Goal: Information Seeking & Learning: Learn about a topic

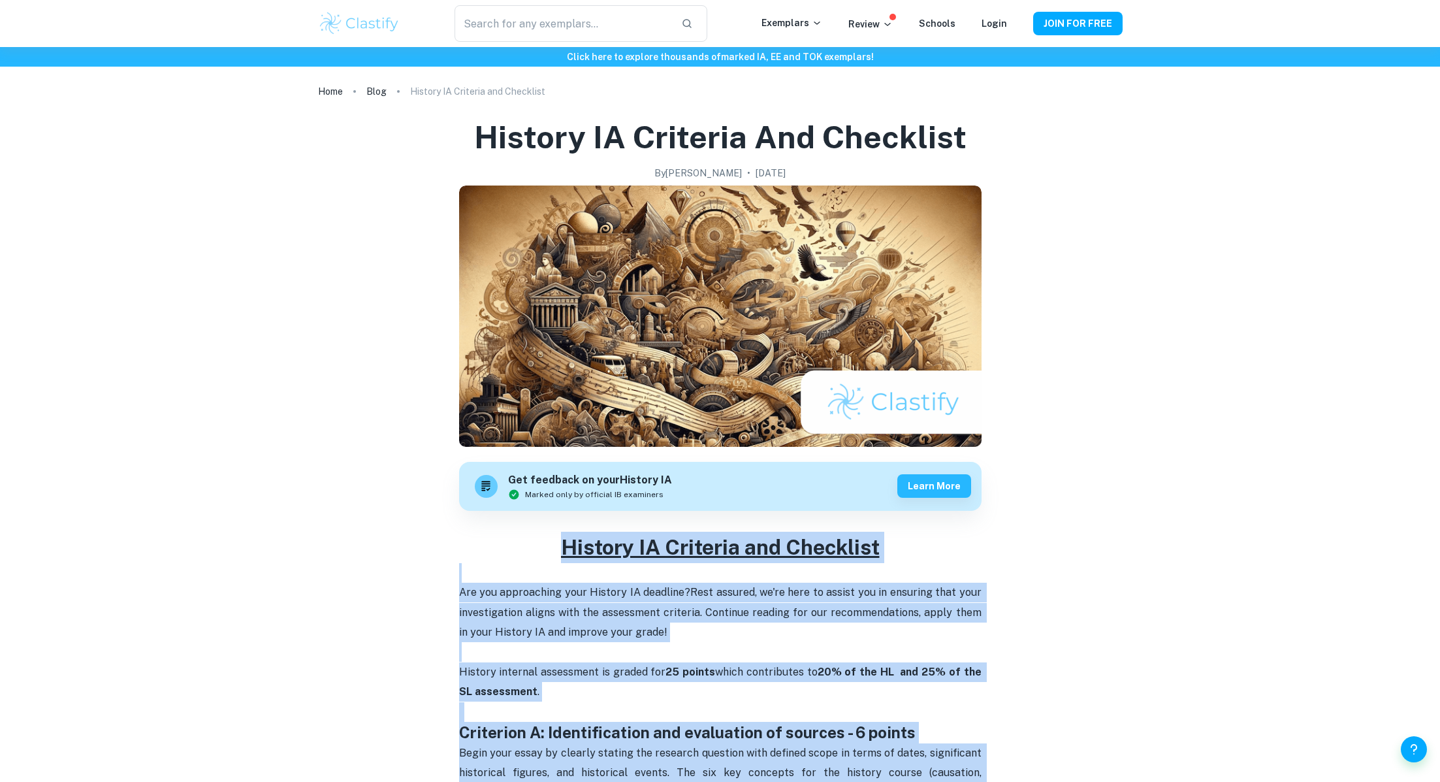
drag, startPoint x: 918, startPoint y: 507, endPoint x: 481, endPoint y: 538, distance: 438.6
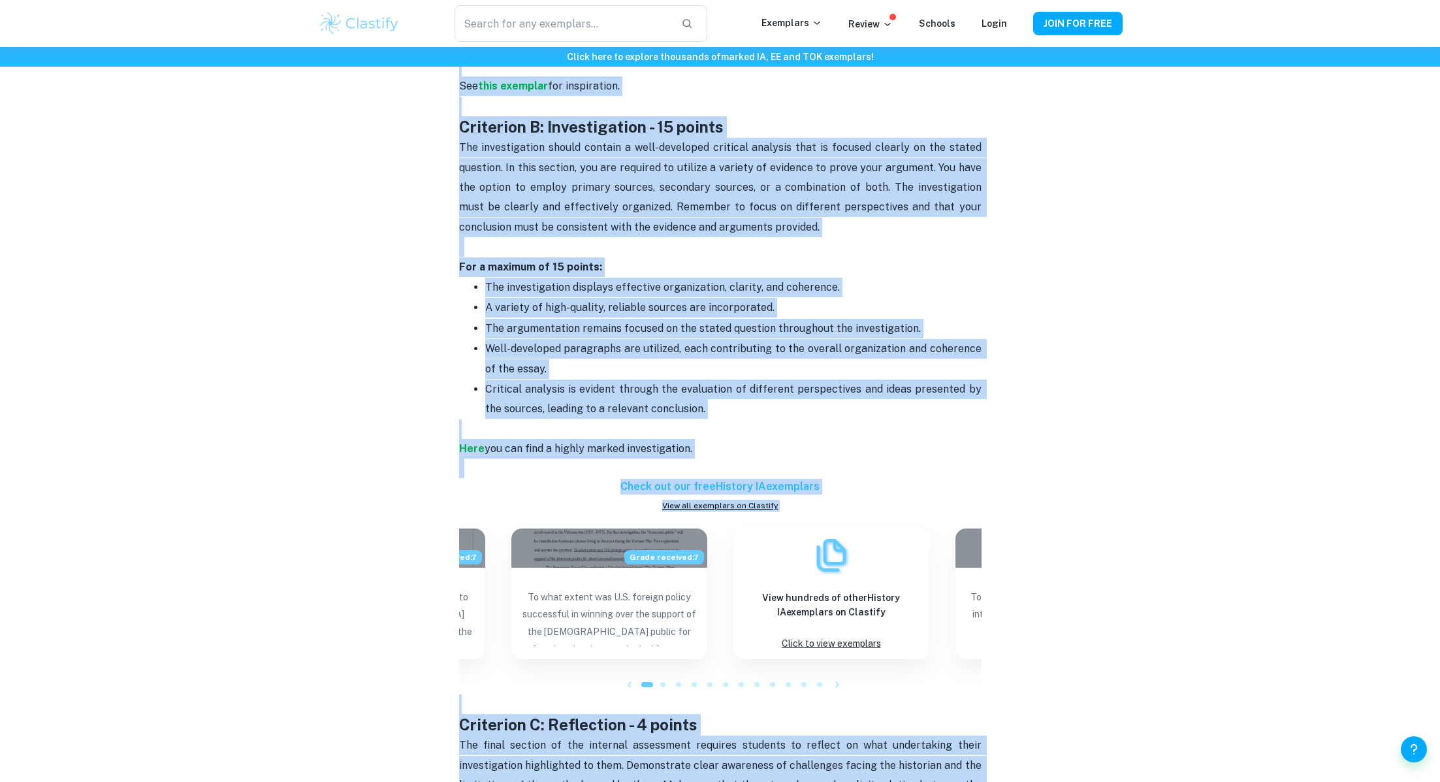
scroll to position [740, 0]
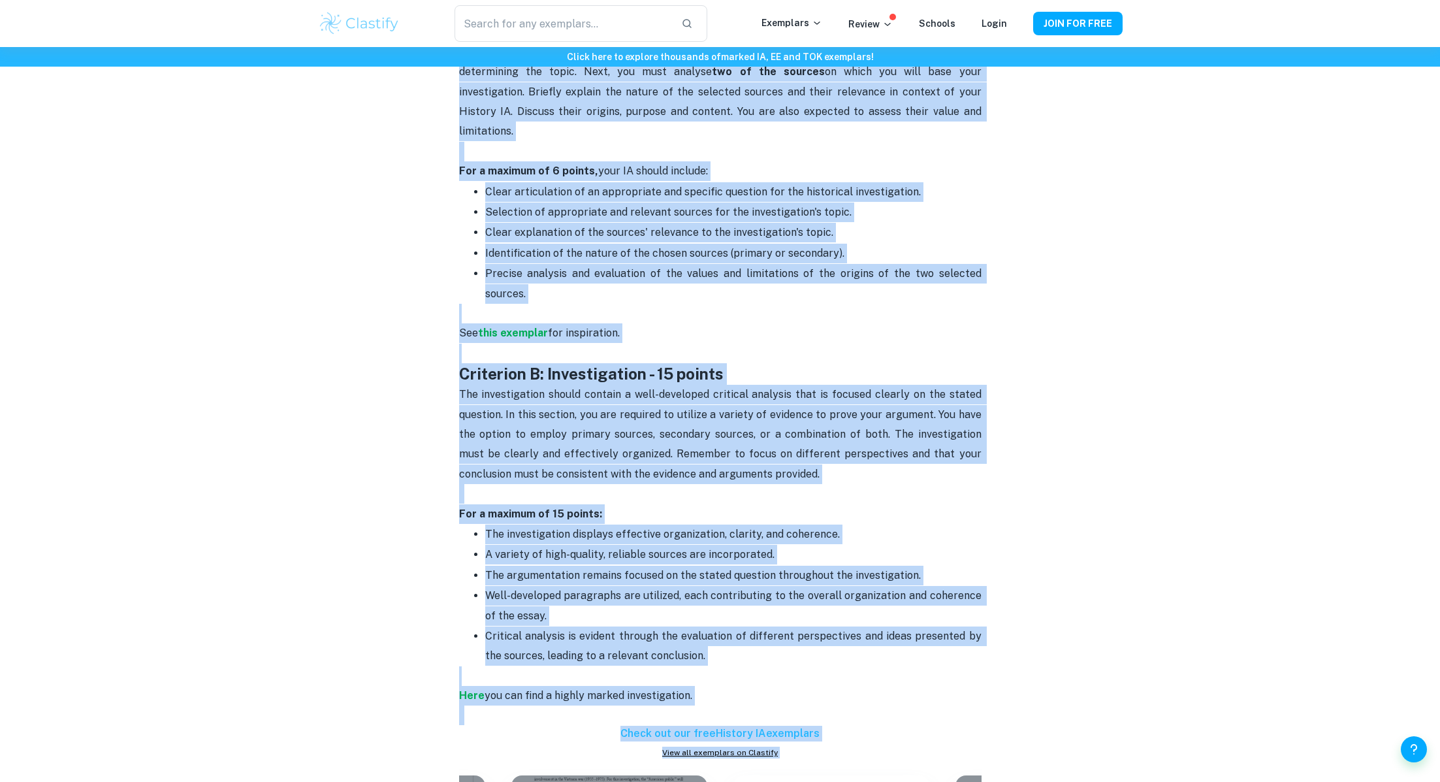
click at [480, 537] on ul "The investigation displays effective organization, clarity, and coherence. A va…" at bounding box center [720, 595] width 522 height 142
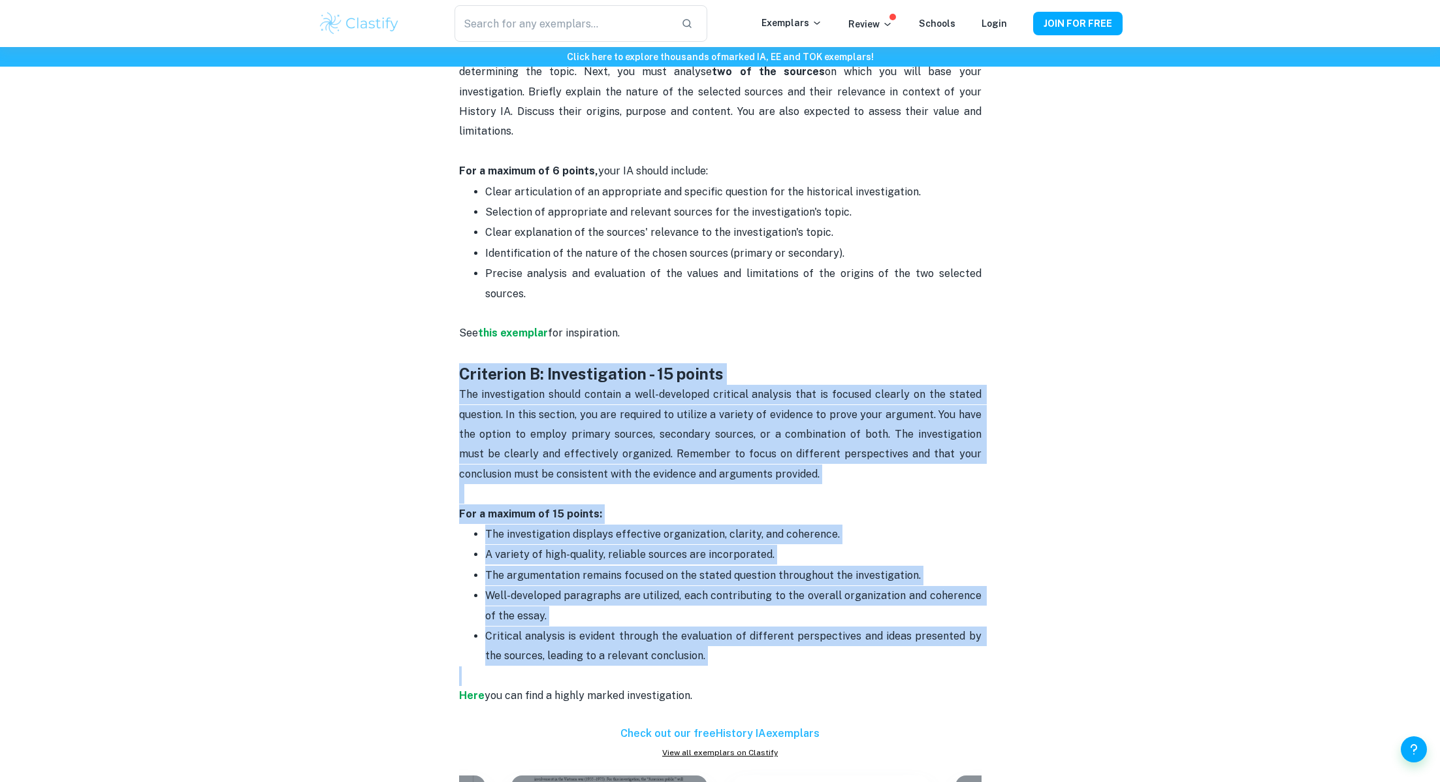
drag, startPoint x: 447, startPoint y: 328, endPoint x: 744, endPoint y: 636, distance: 428.1
click at [744, 636] on div "History IA Criteria and Checklist By [PERSON_NAME] • [DATE] Get feedback on you…" at bounding box center [720, 534] width 804 height 2348
copy div "Loremipsu D: Sitametconsec - 05 adipis Eli seddoeiusmodt incidi utlabor e dolo-…"
click at [775, 385] on p "The investigation should contain a well-developed critical analysis that is foc…" at bounding box center [720, 444] width 522 height 119
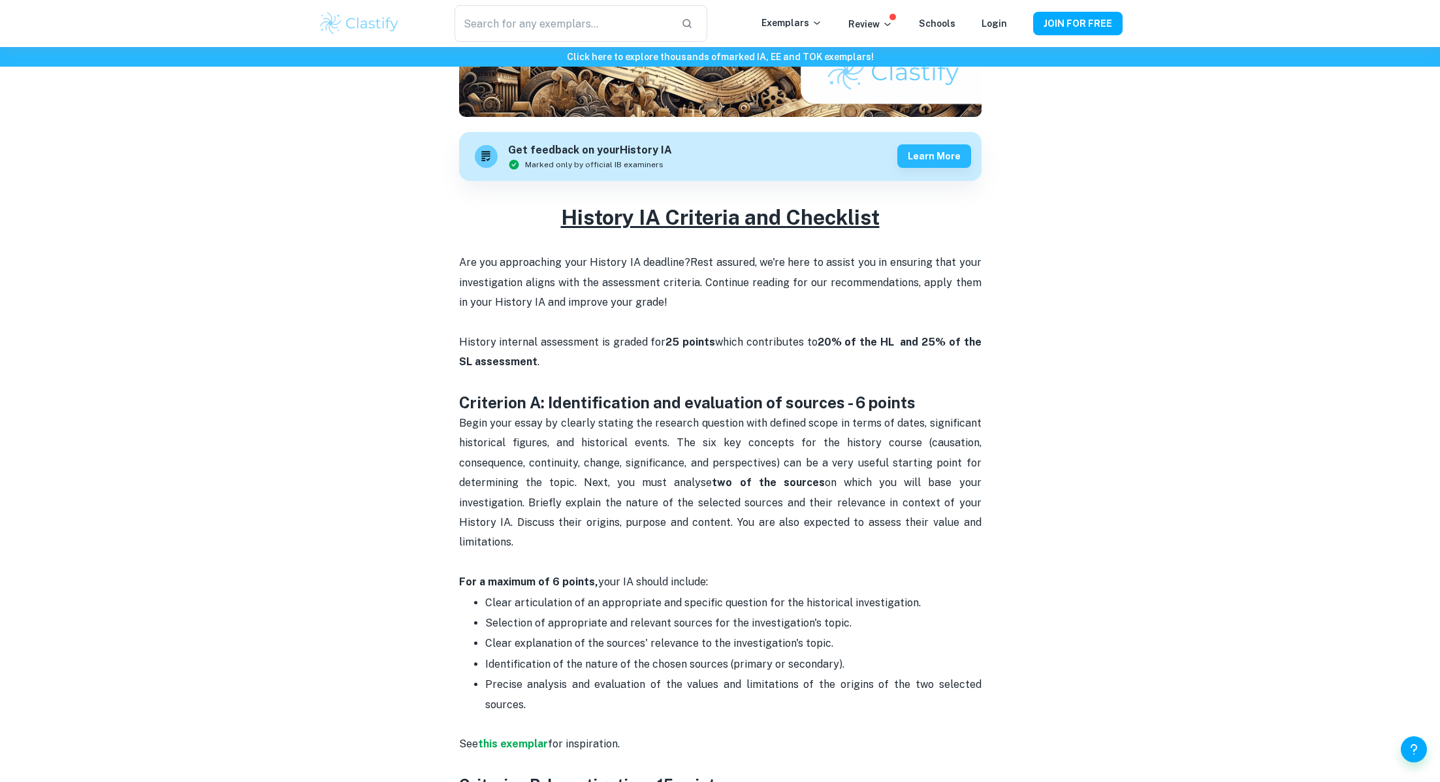
scroll to position [359, 0]
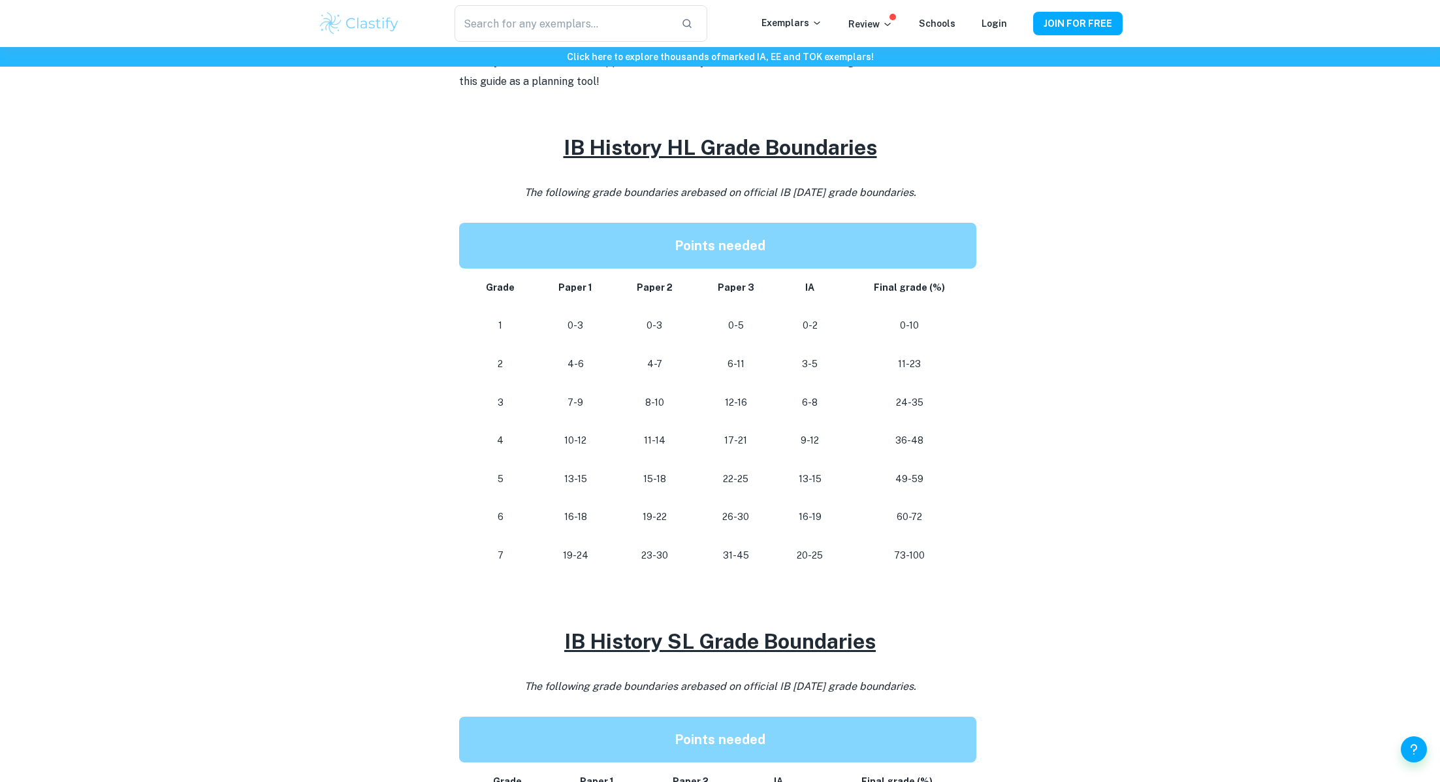
scroll to position [547, 0]
